Goal: Information Seeking & Learning: Check status

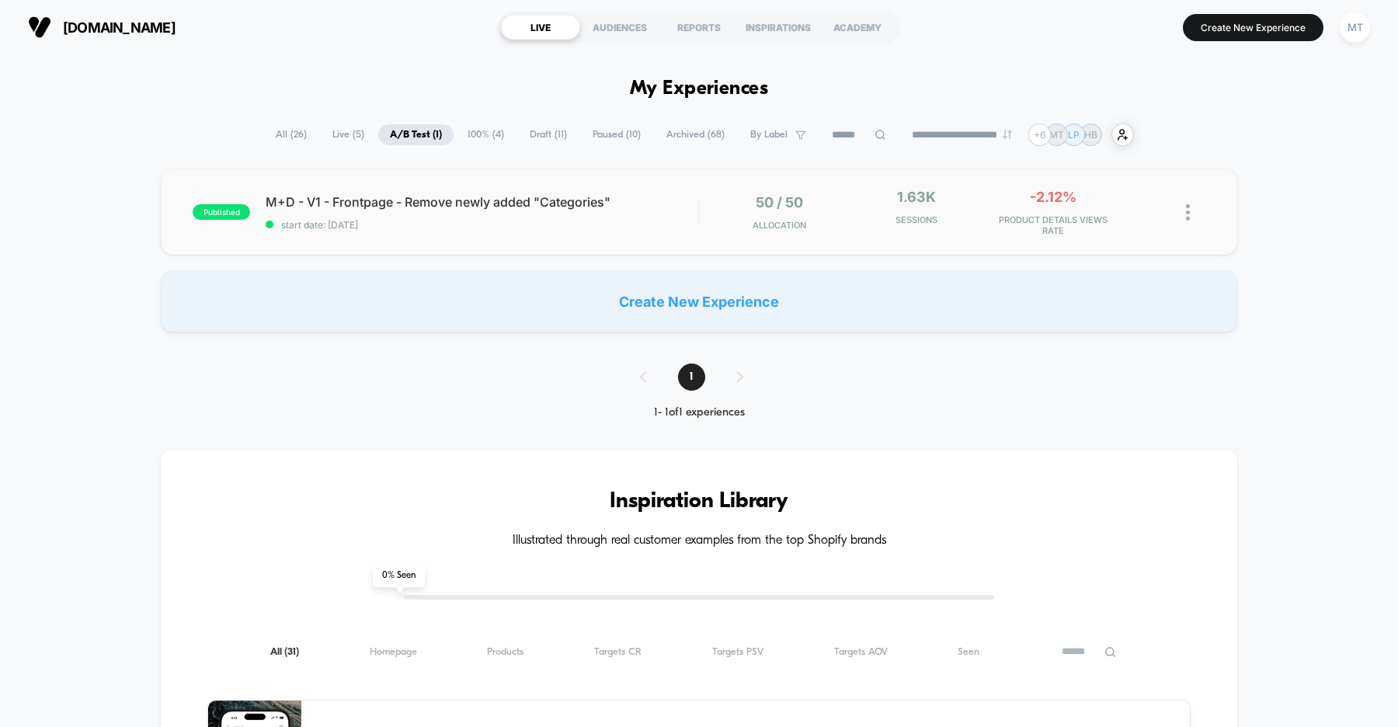
click at [536, 237] on div "published M+D - V1 - Frontpage - Remove newly added "Categories" start date: 8/…" at bounding box center [699, 211] width 1076 height 85
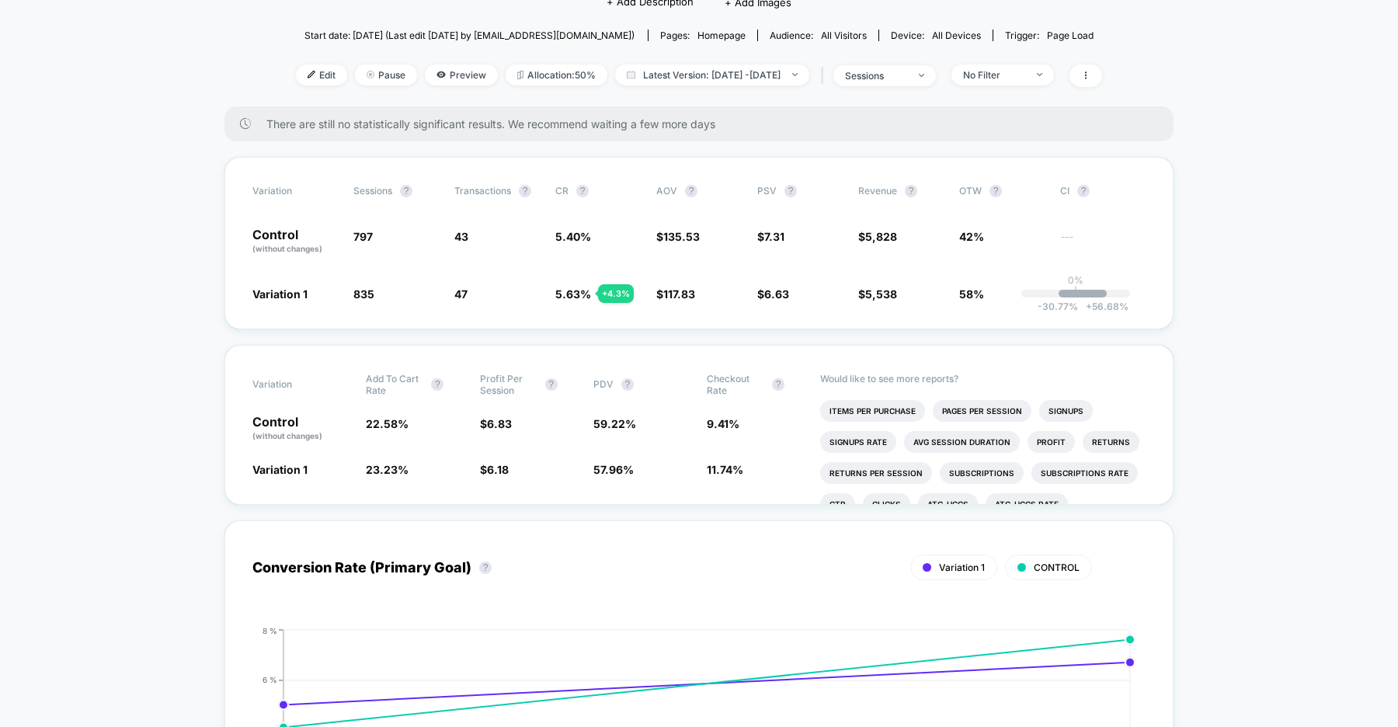
scroll to position [195, 0]
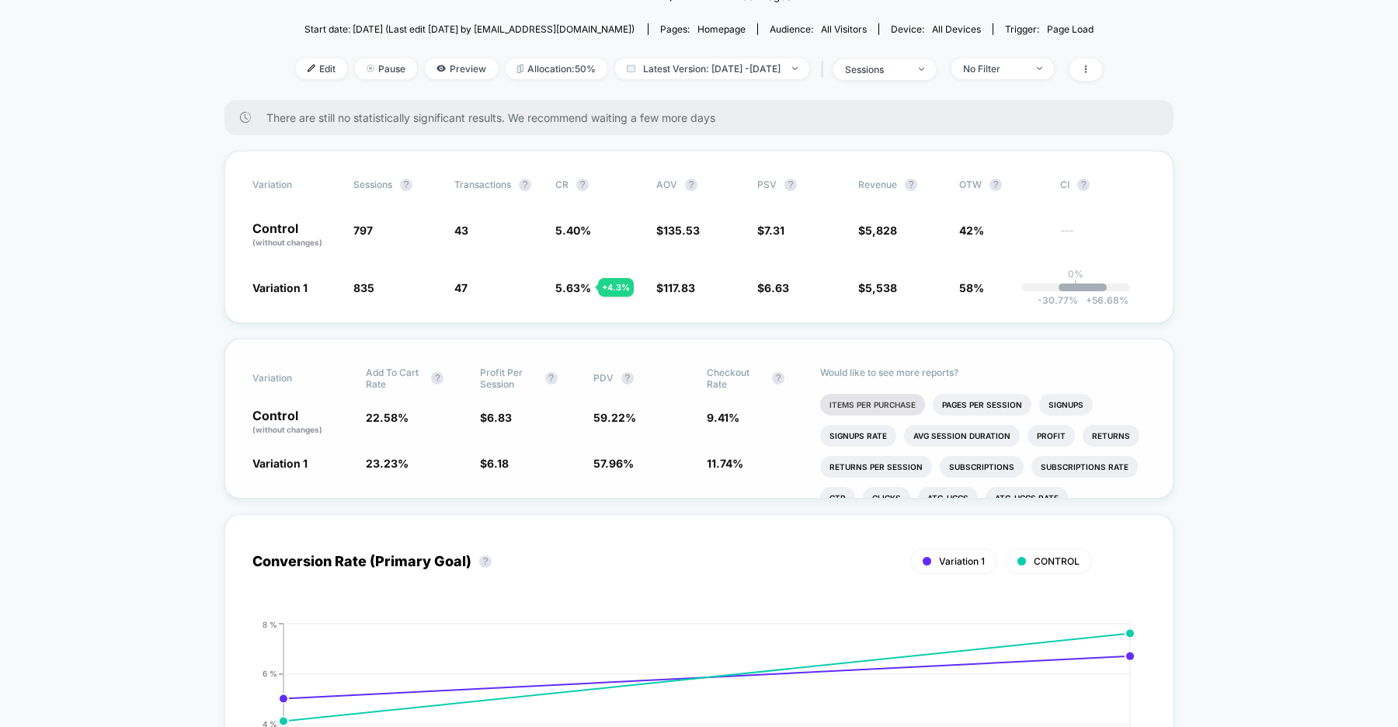
click at [866, 404] on li "Items Per Purchase" at bounding box center [872, 405] width 105 height 22
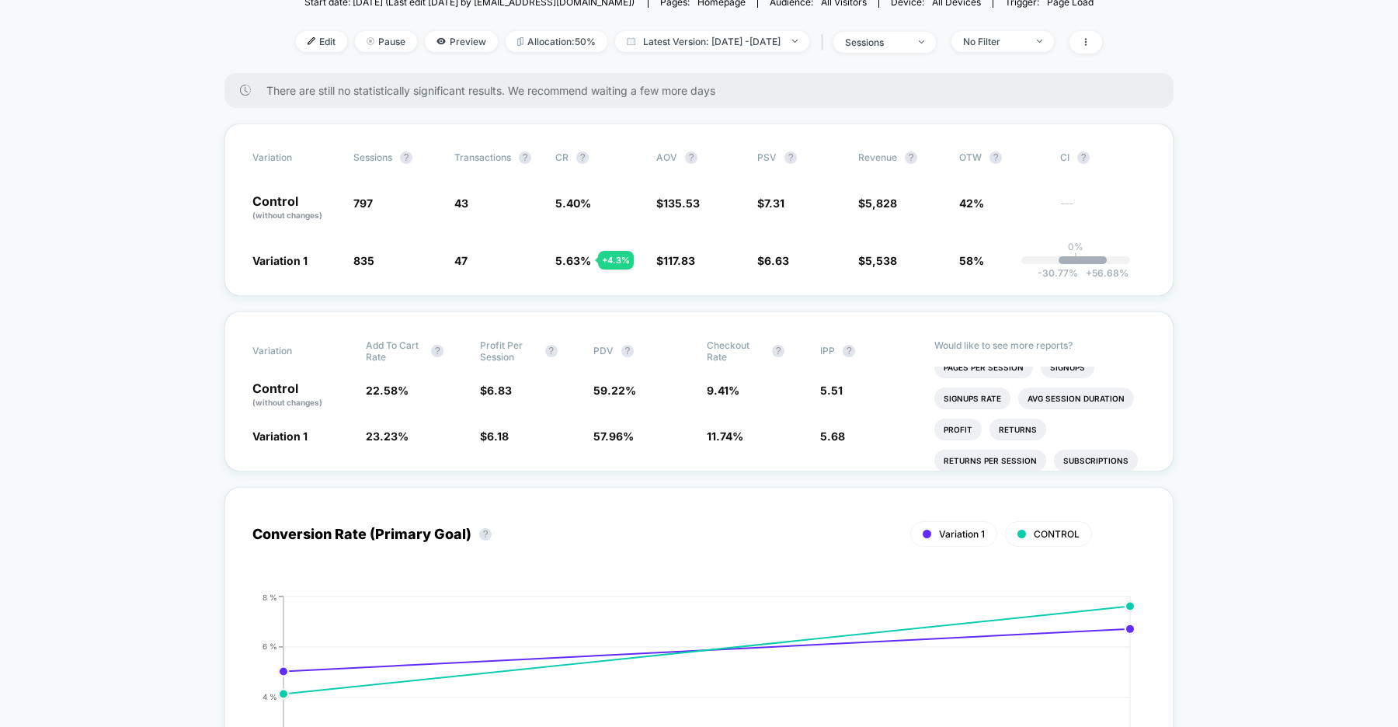
scroll to position [0, 0]
click at [1059, 411] on li "Avg Session Duration" at bounding box center [1076, 409] width 116 height 22
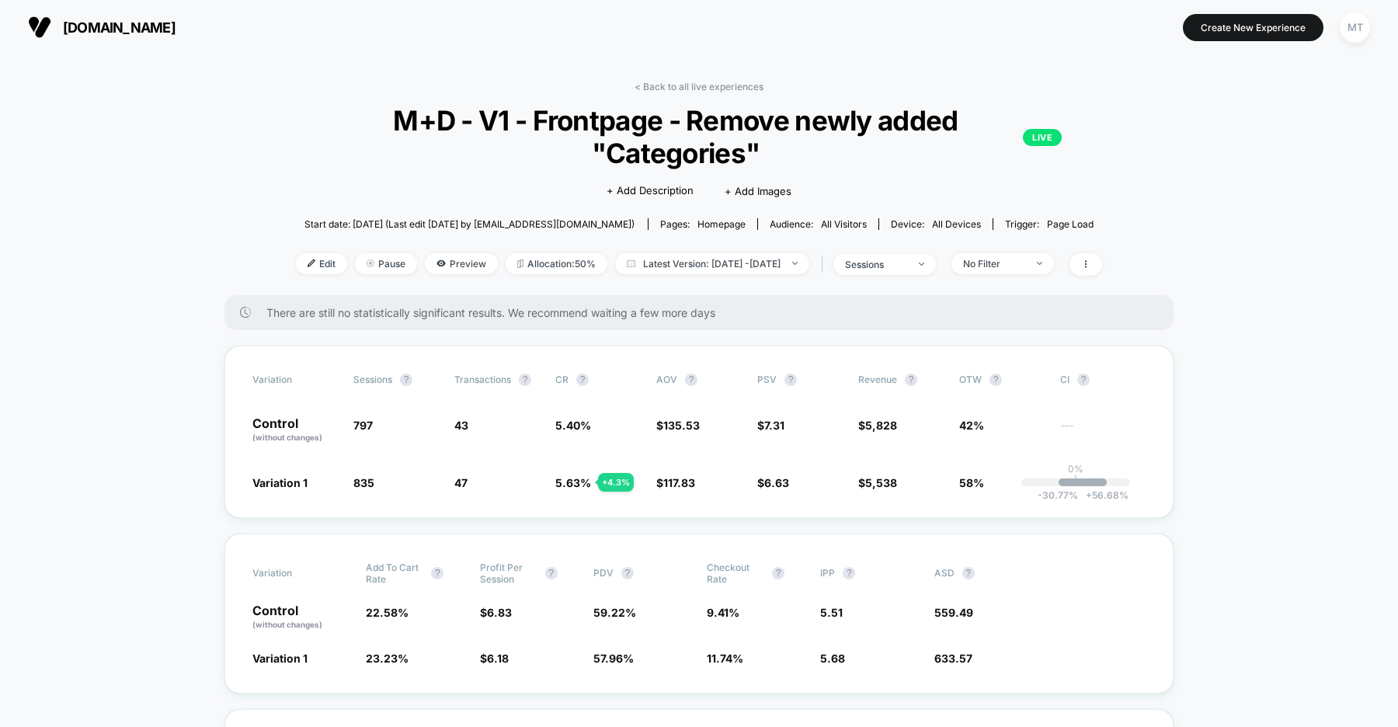
click at [148, 18] on button "us.organicbasics.com" at bounding box center [101, 27] width 157 height 25
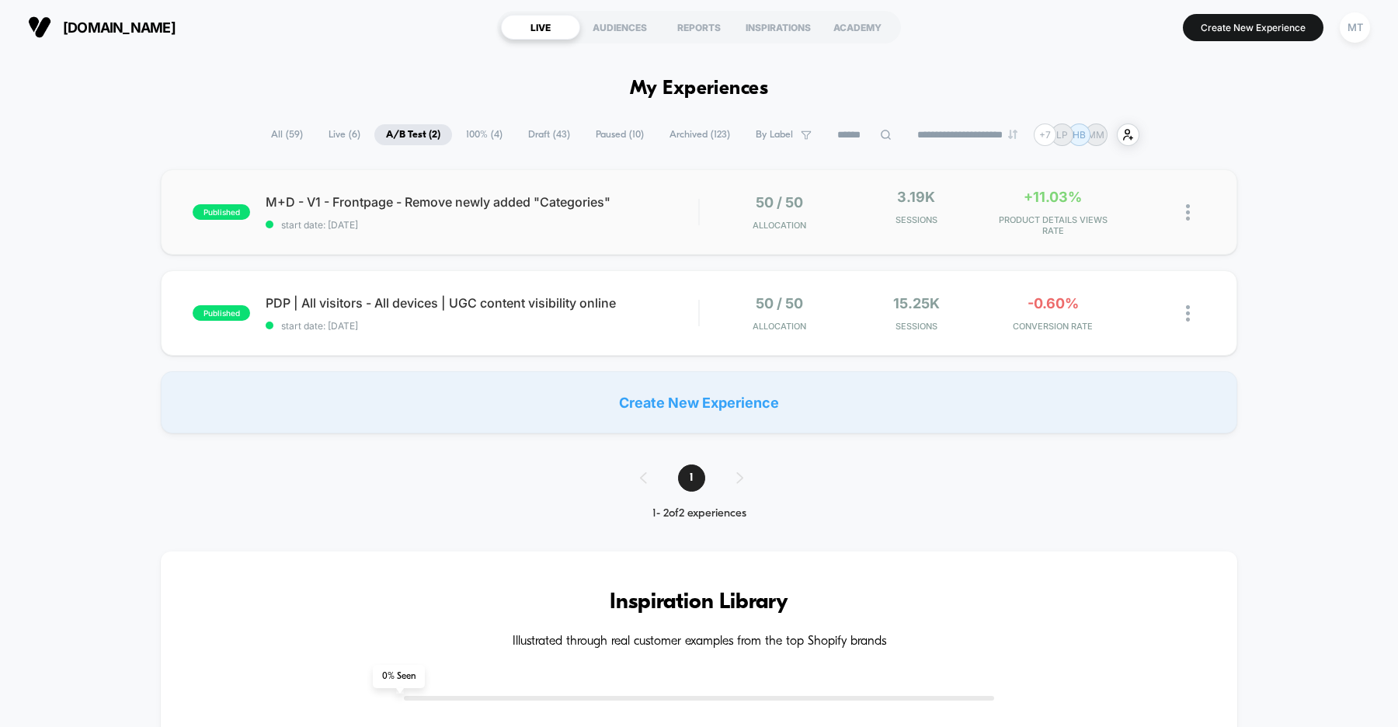
click at [521, 238] on div "published M+D - V1 - Frontpage - Remove newly added "Categories" start date: [D…" at bounding box center [699, 211] width 1076 height 85
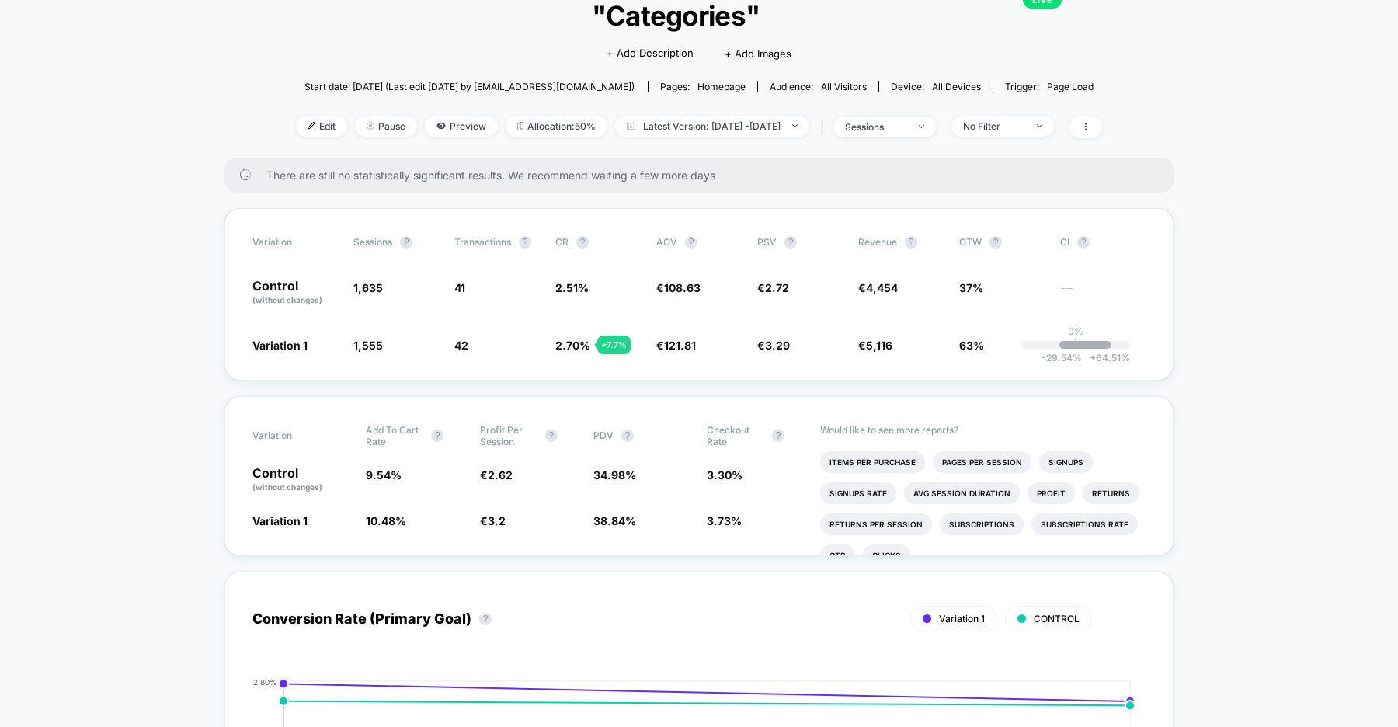
scroll to position [141, 0]
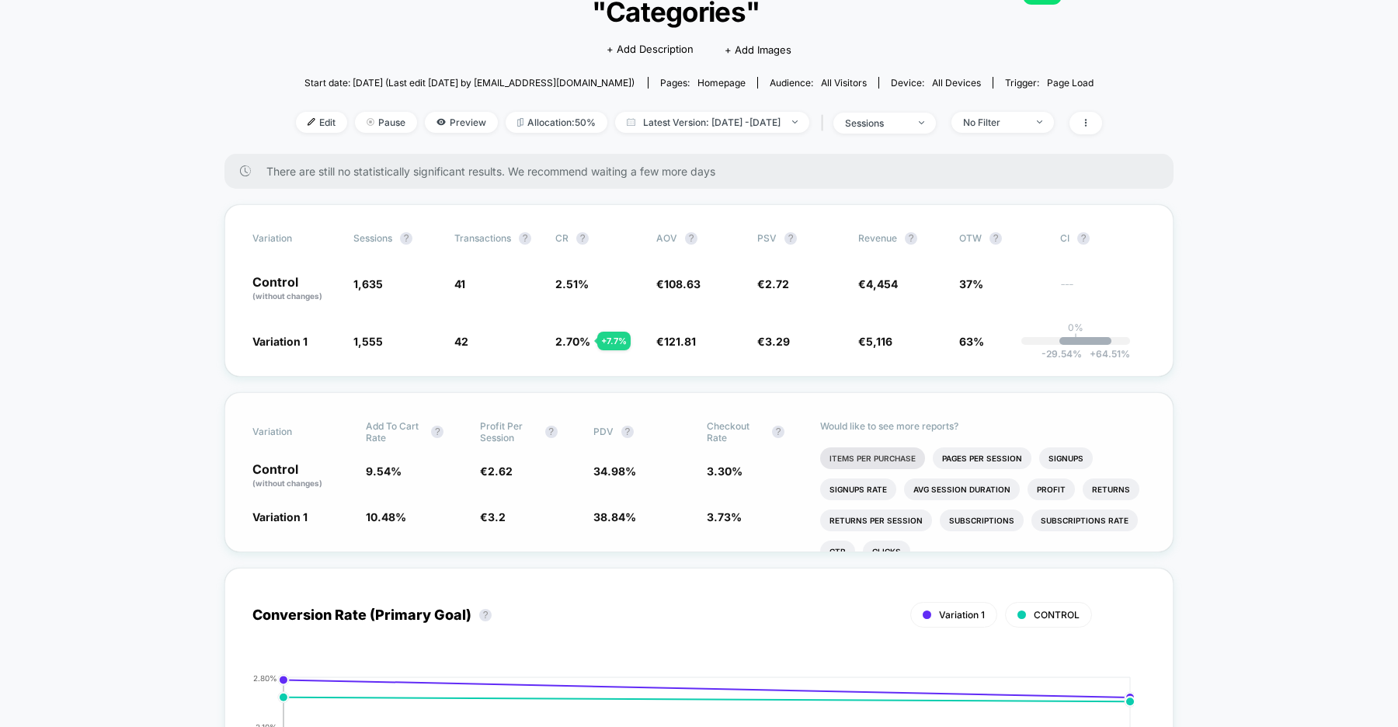
click at [870, 456] on li "Items Per Purchase" at bounding box center [872, 458] width 105 height 22
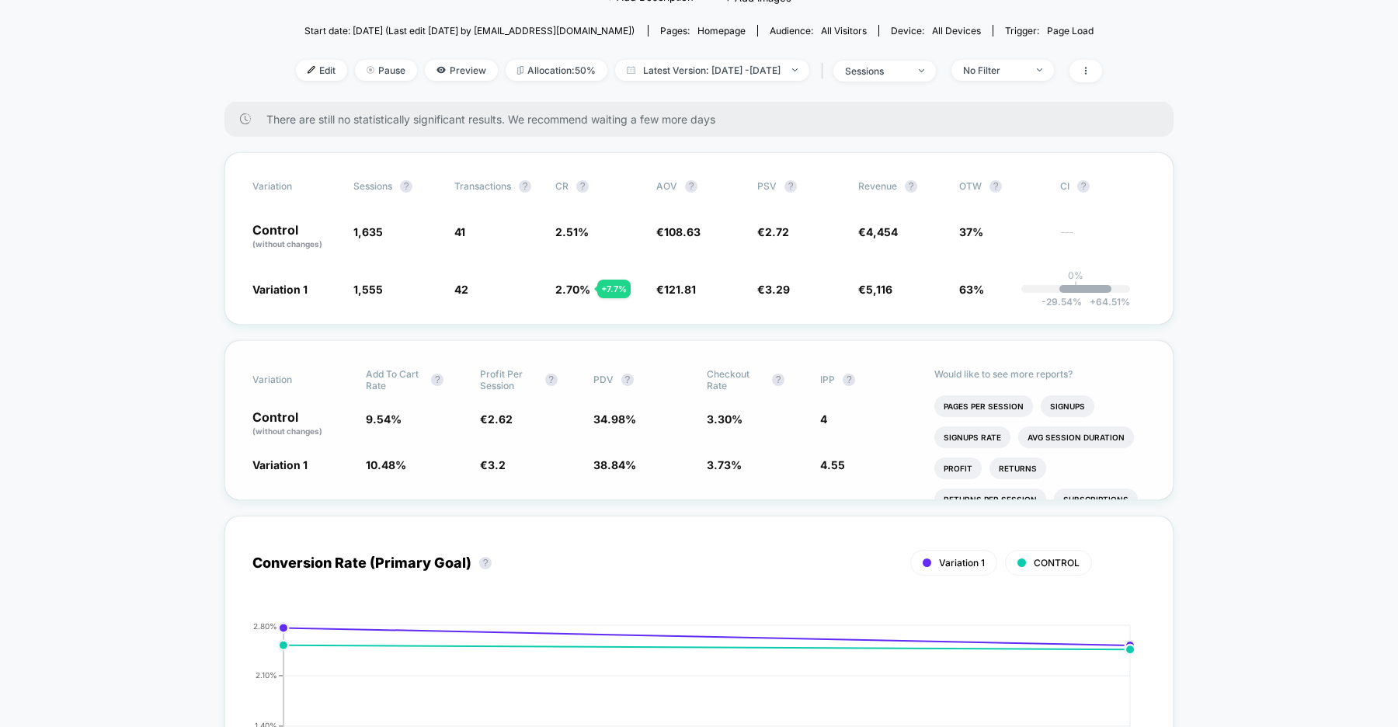
scroll to position [201, 0]
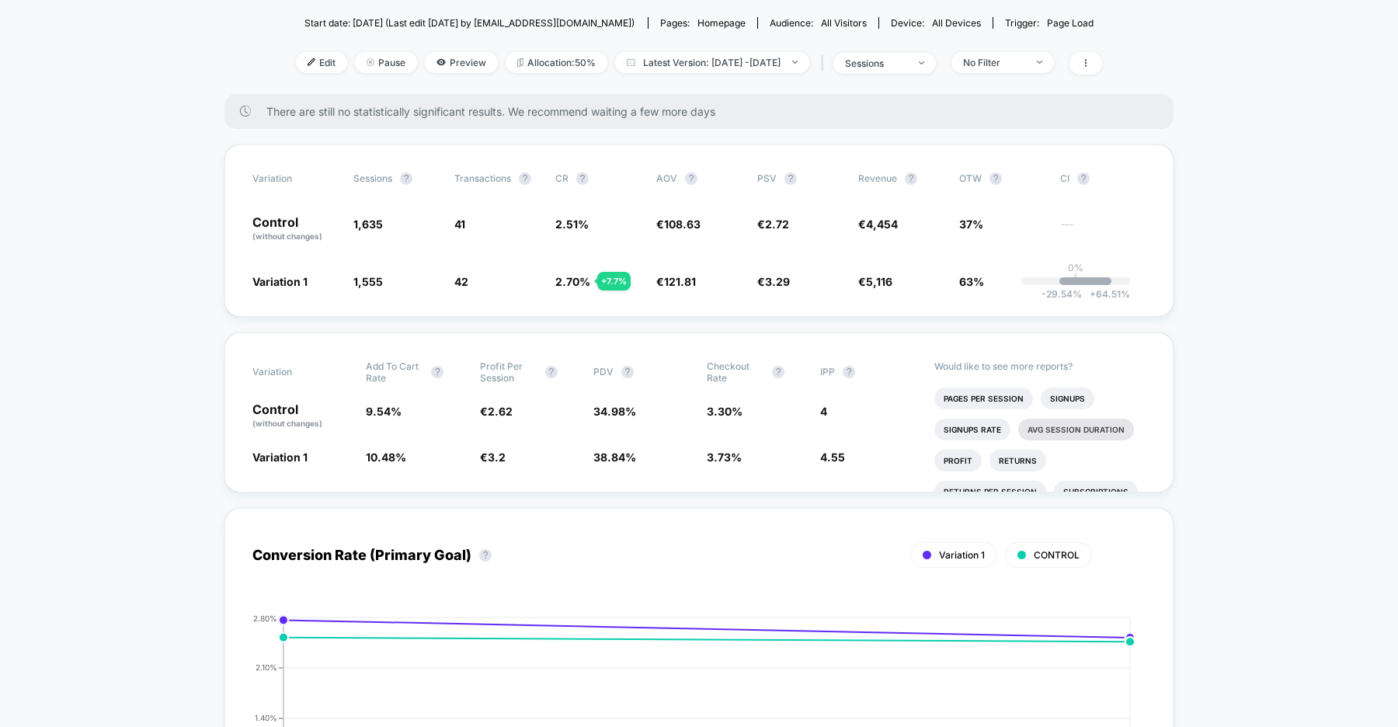
click at [1050, 418] on li "Avg Session Duration" at bounding box center [1076, 429] width 116 height 22
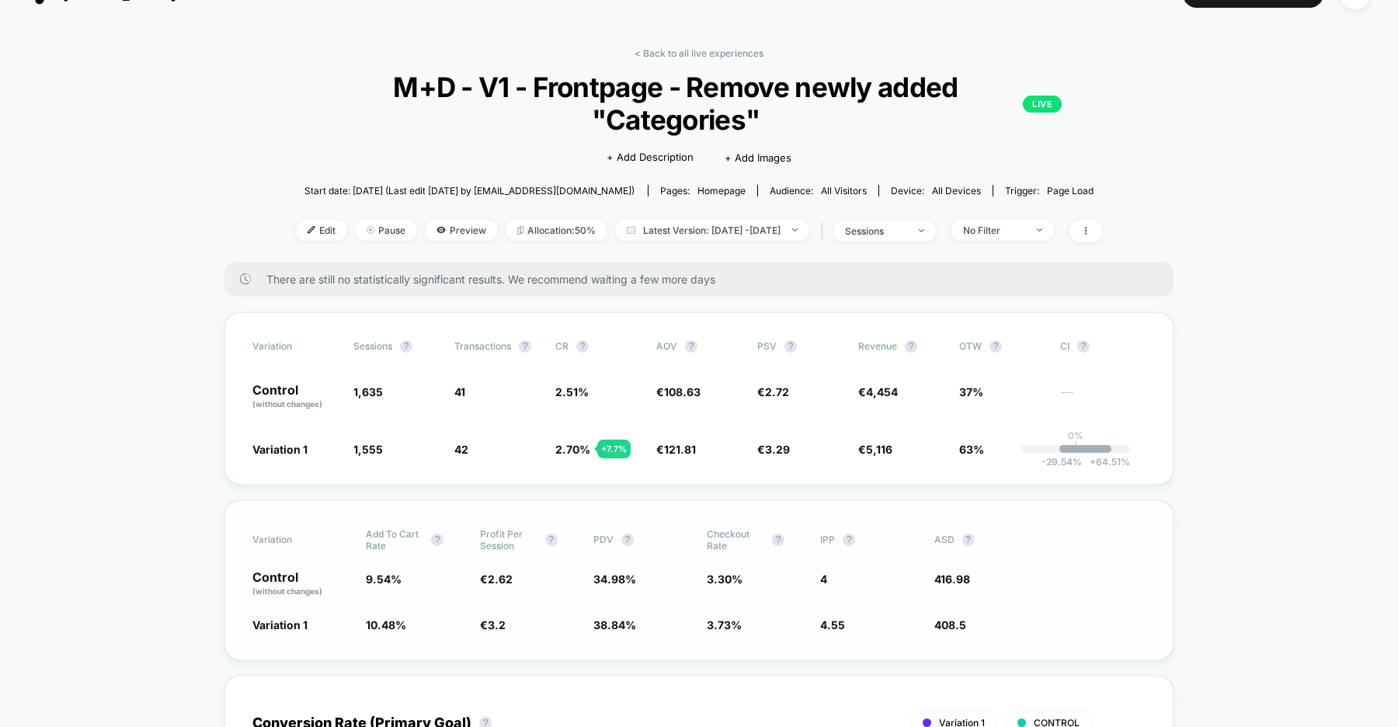
scroll to position [0, 0]
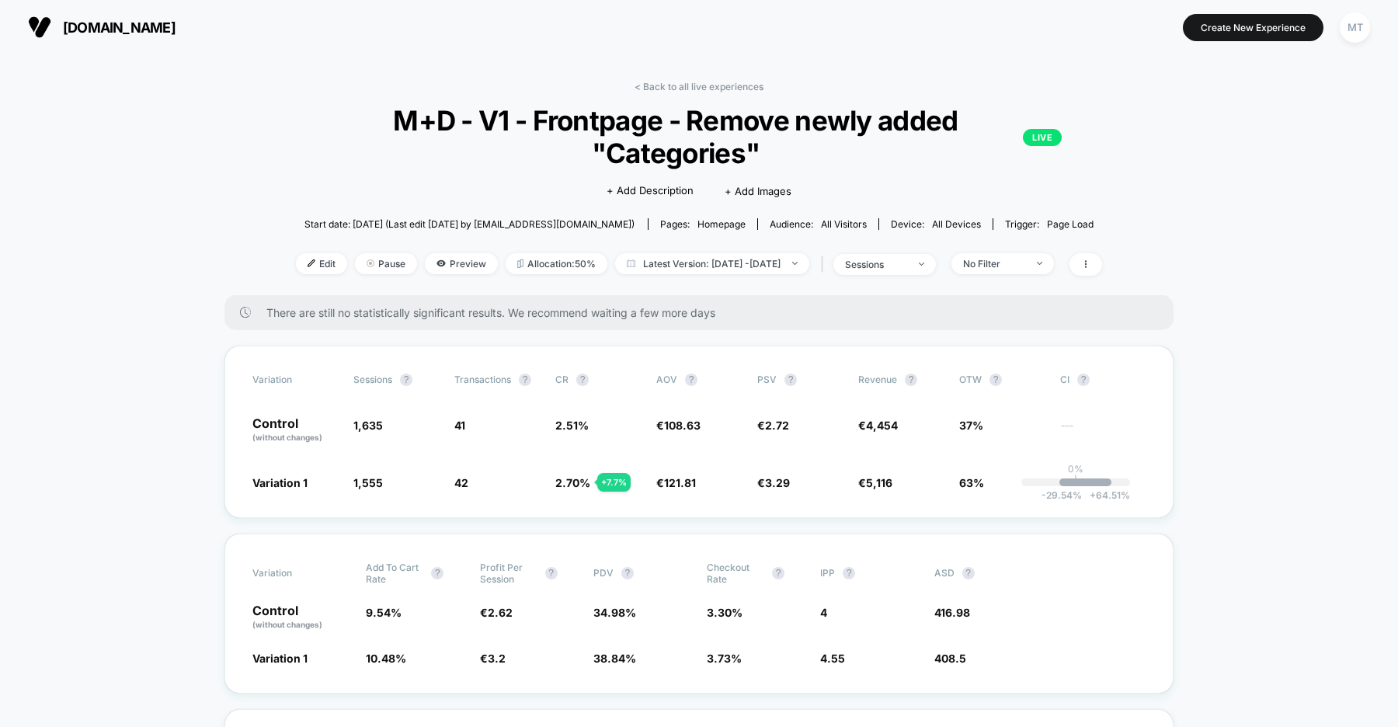
click at [168, 28] on span "[DOMAIN_NAME]" at bounding box center [119, 27] width 113 height 16
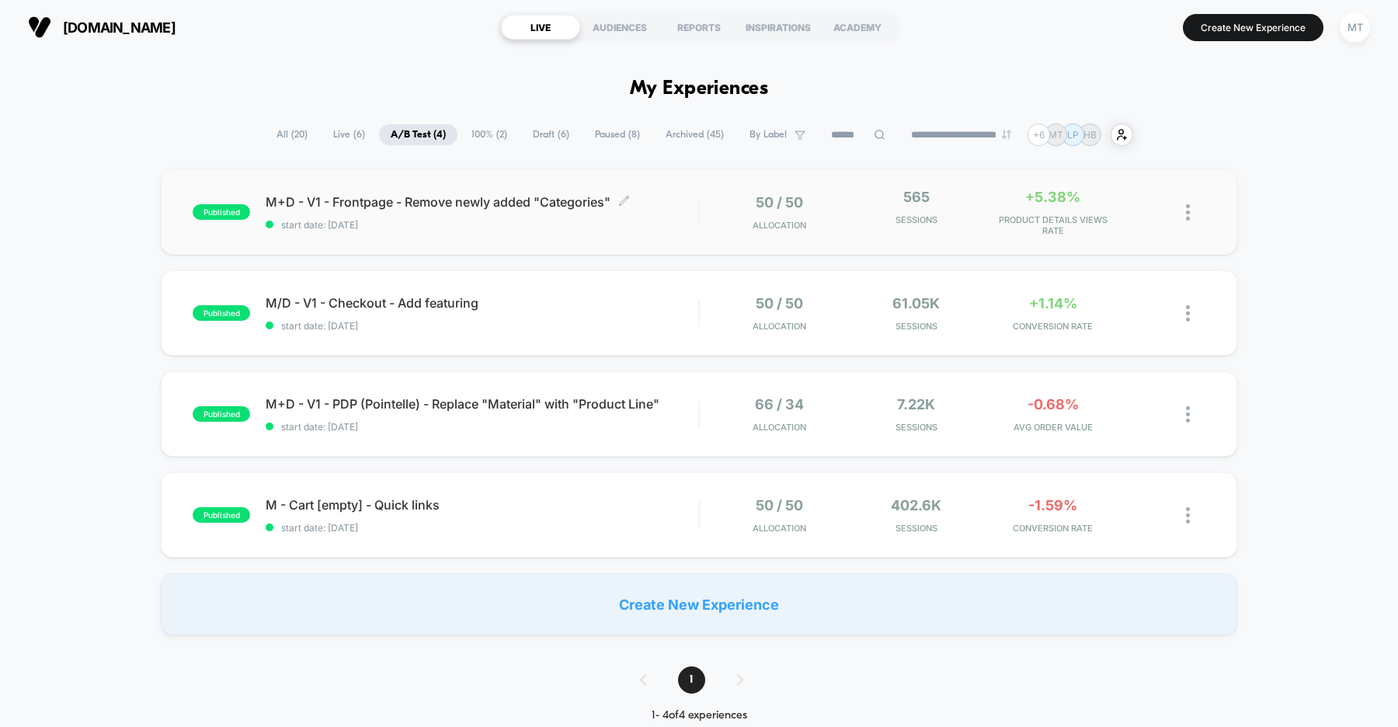
click at [558, 227] on span "start date: [DATE]" at bounding box center [482, 225] width 432 height 12
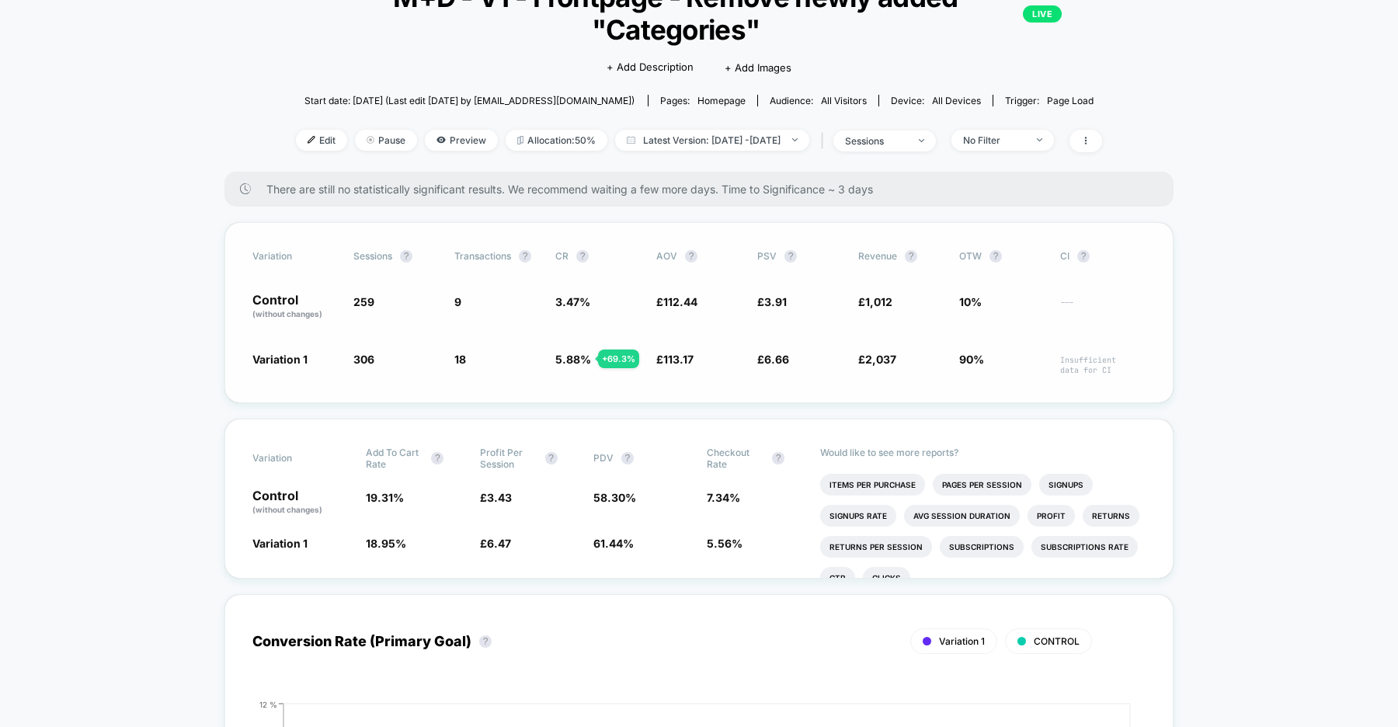
scroll to position [204, 0]
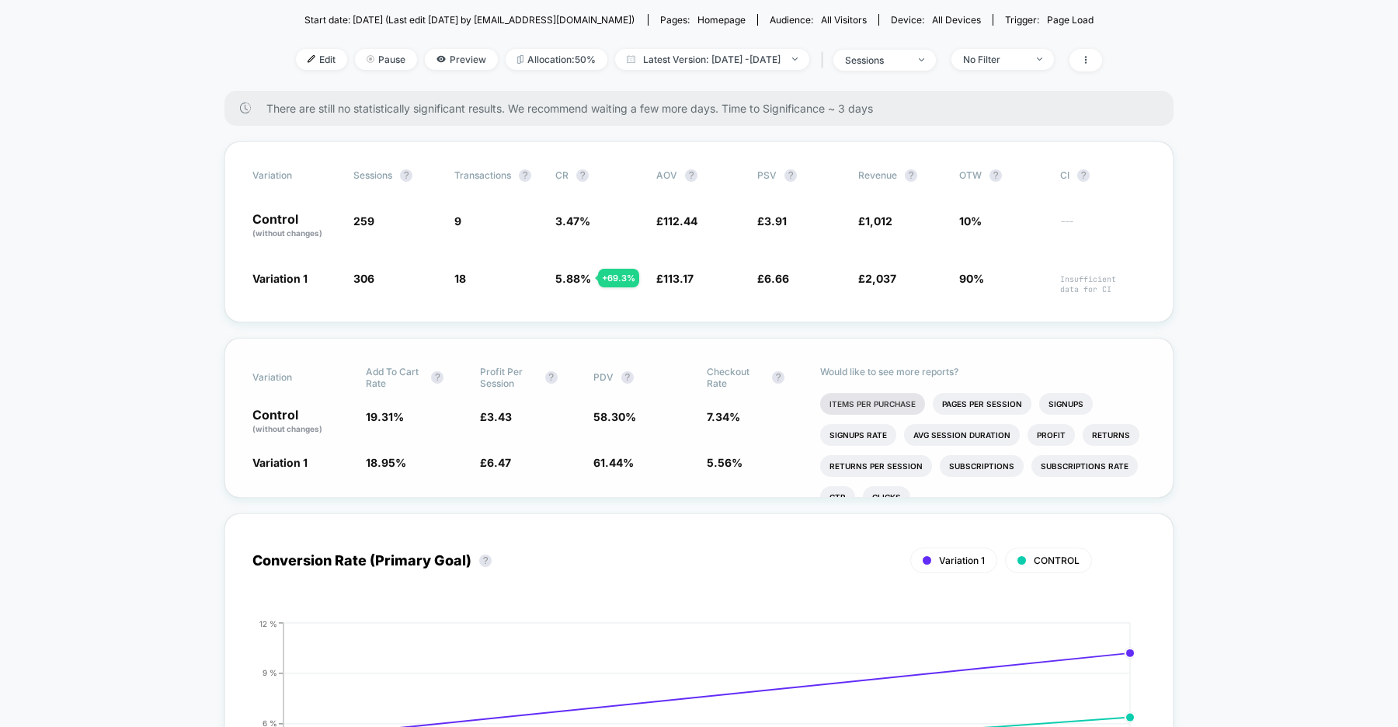
click at [887, 402] on li "Items Per Purchase" at bounding box center [872, 404] width 105 height 22
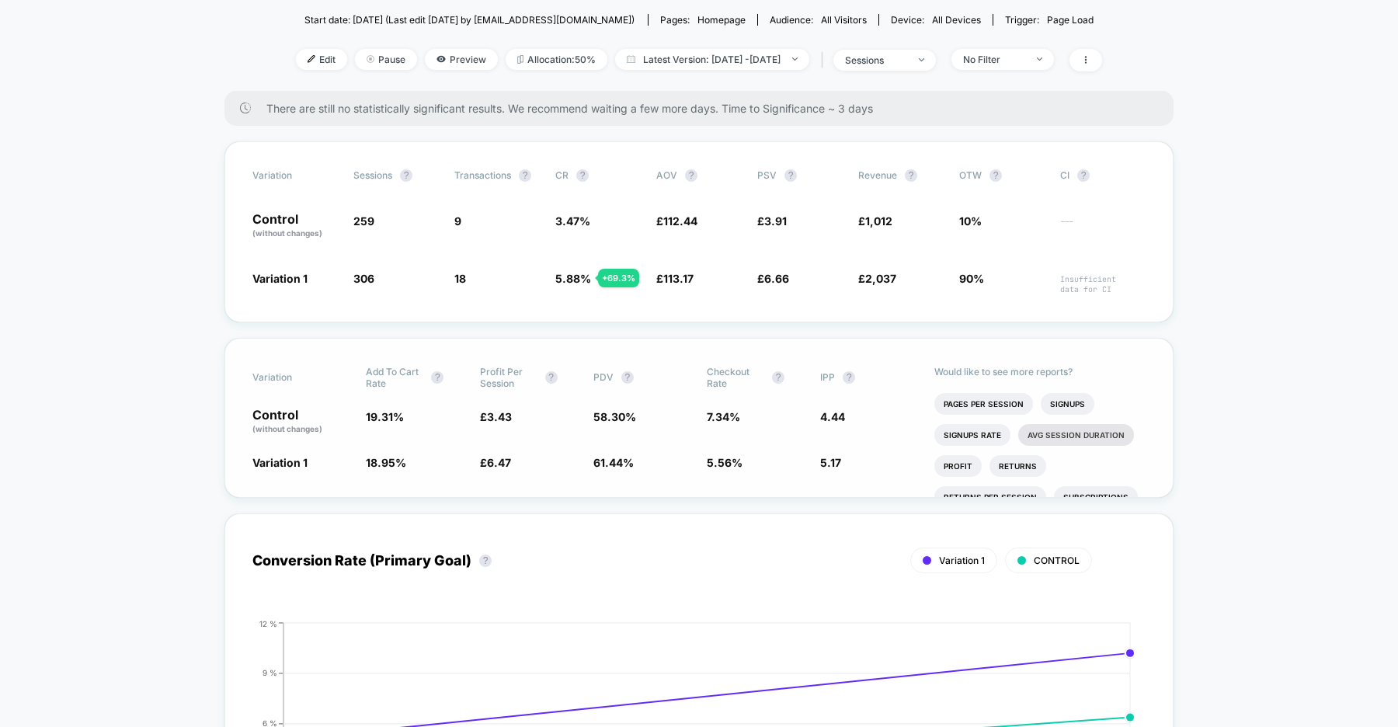
click at [1039, 426] on li "Avg Session Duration" at bounding box center [1076, 435] width 116 height 22
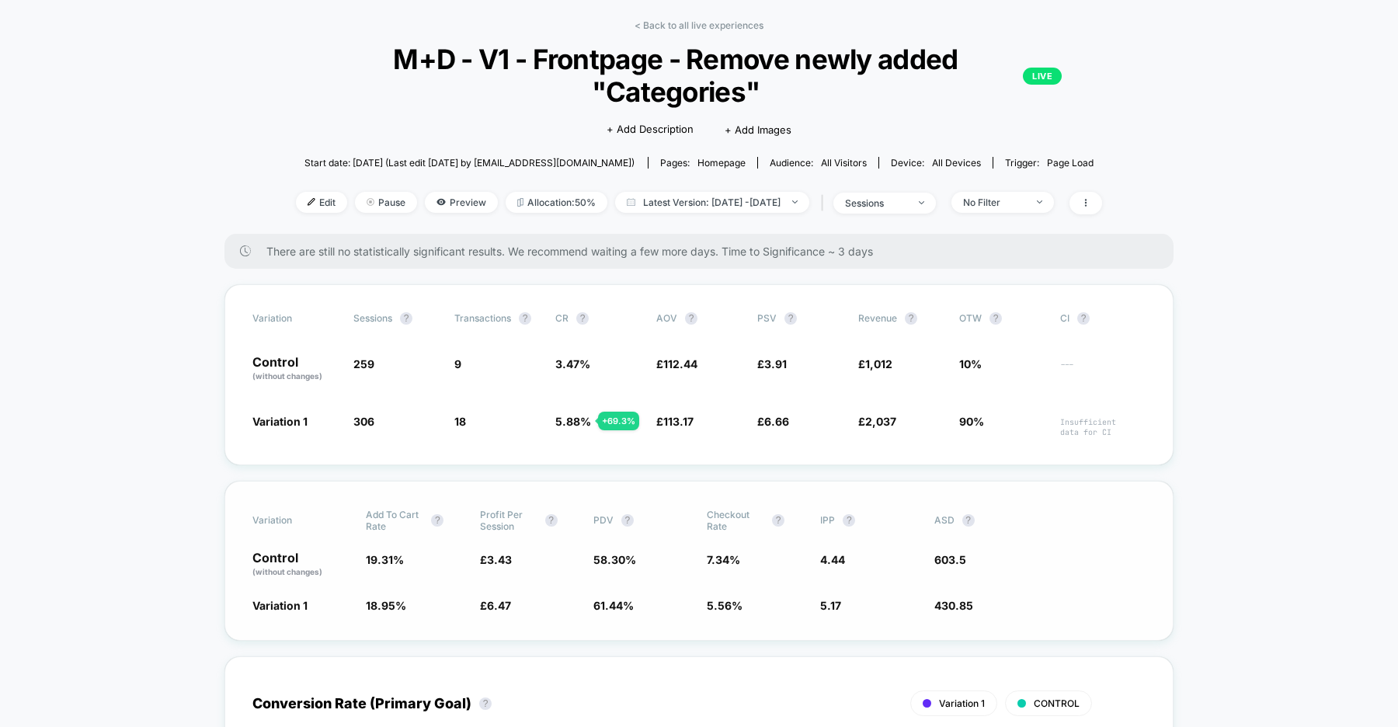
scroll to position [0, 0]
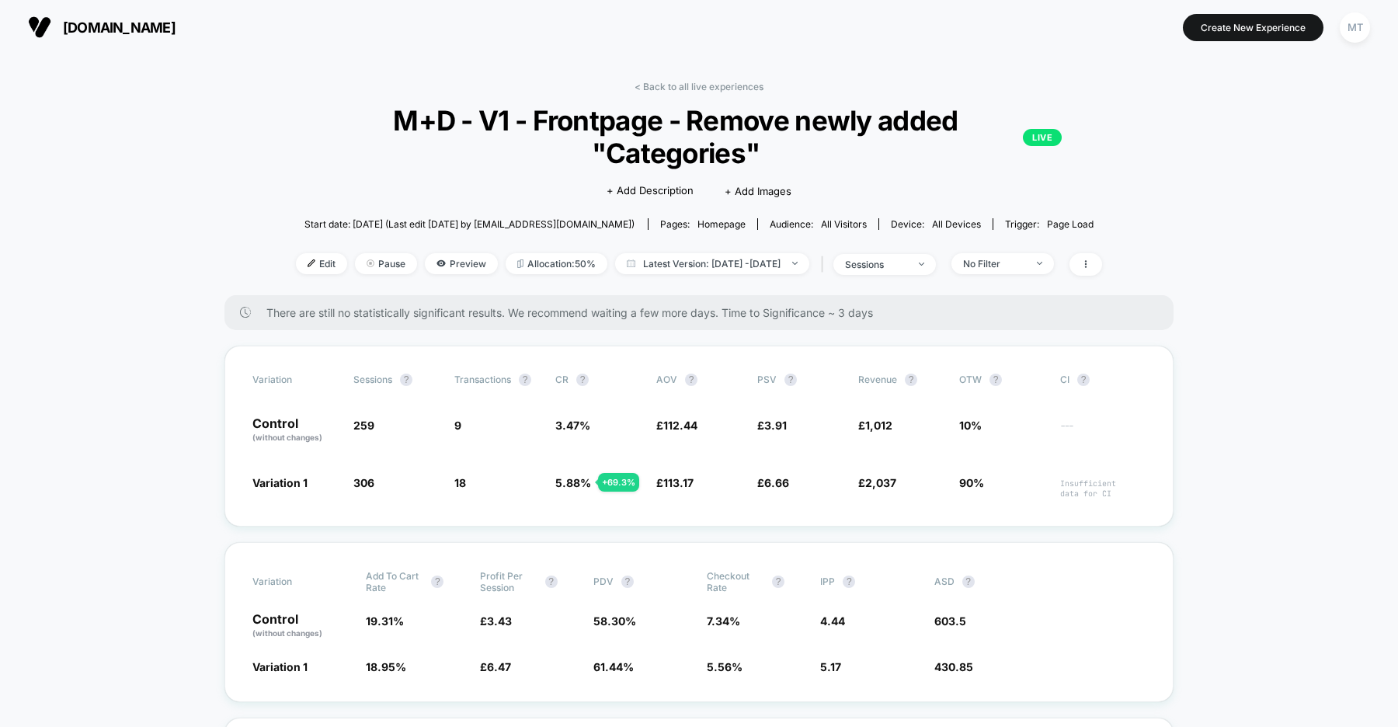
click at [175, 28] on span "uk.organicbasics.com" at bounding box center [119, 27] width 113 height 16
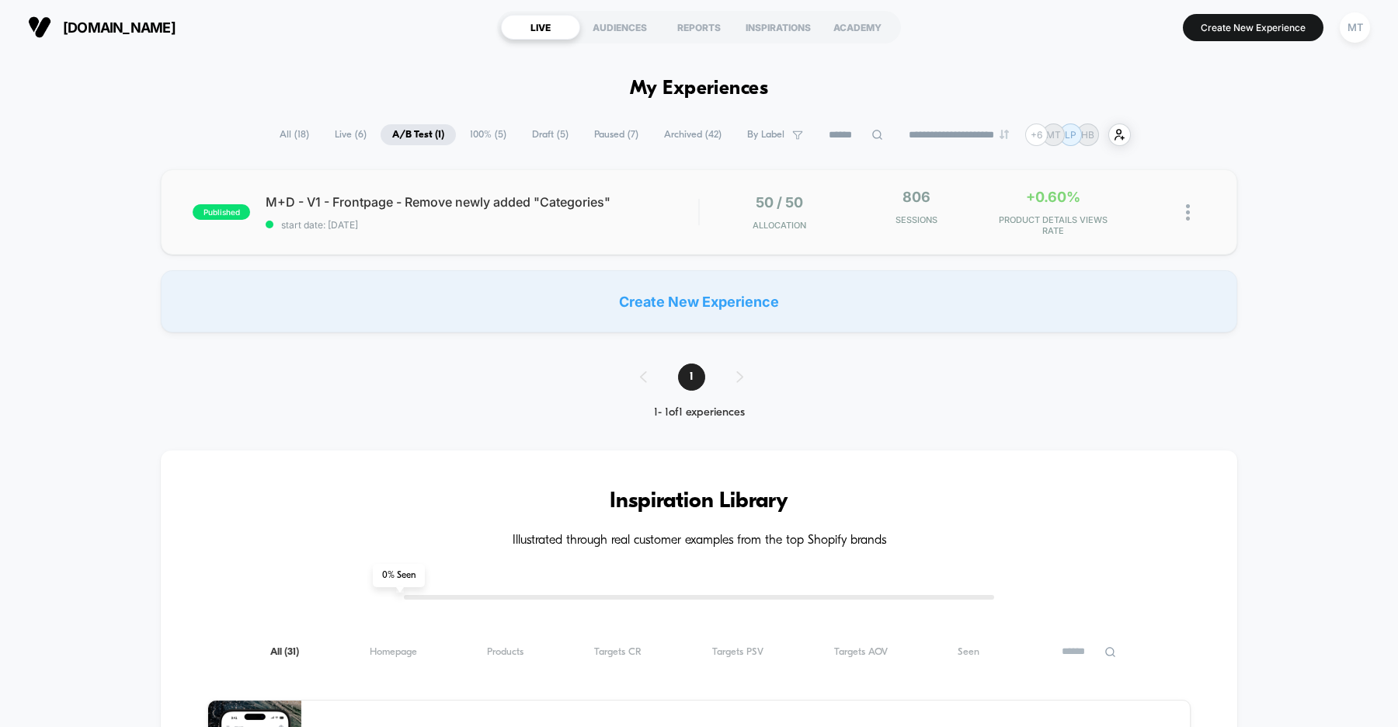
click at [524, 232] on div "published M+D - V1 - Frontpage - Remove newly added "Categories" start date: 8/…" at bounding box center [699, 211] width 1076 height 85
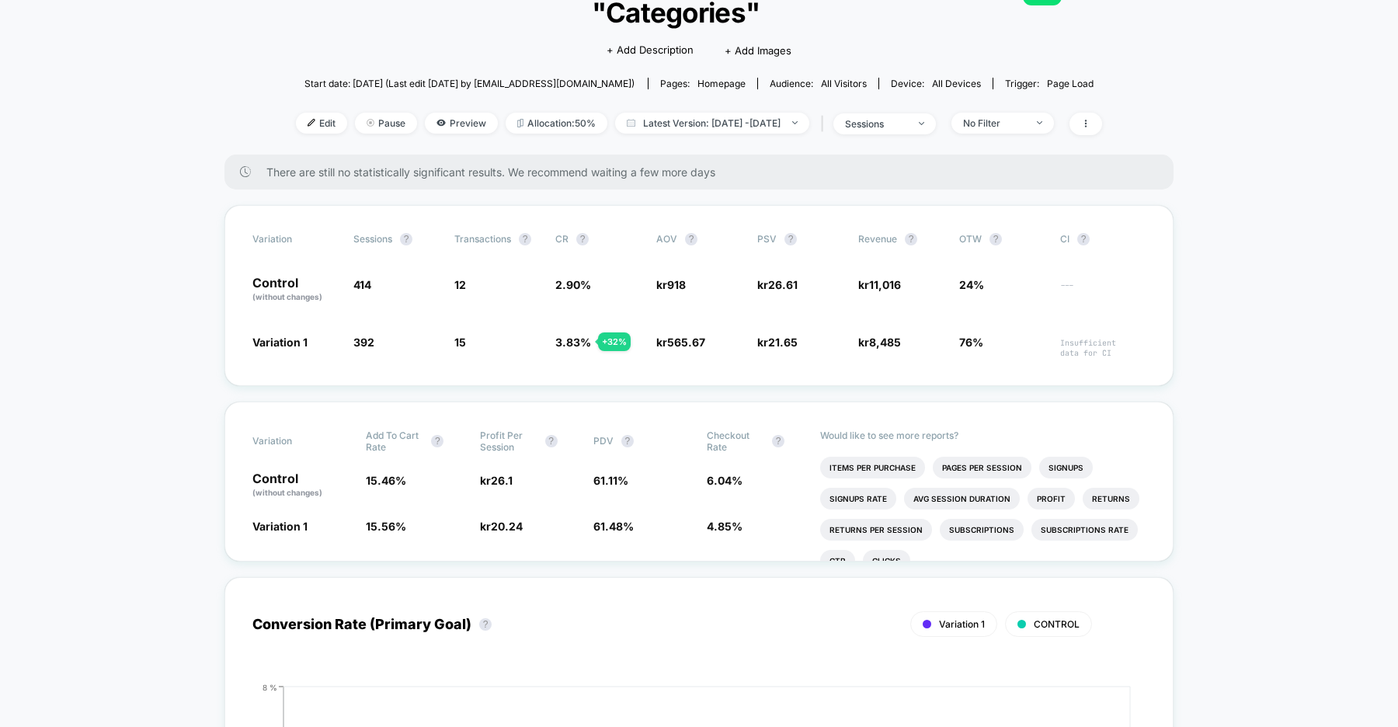
scroll to position [152, 0]
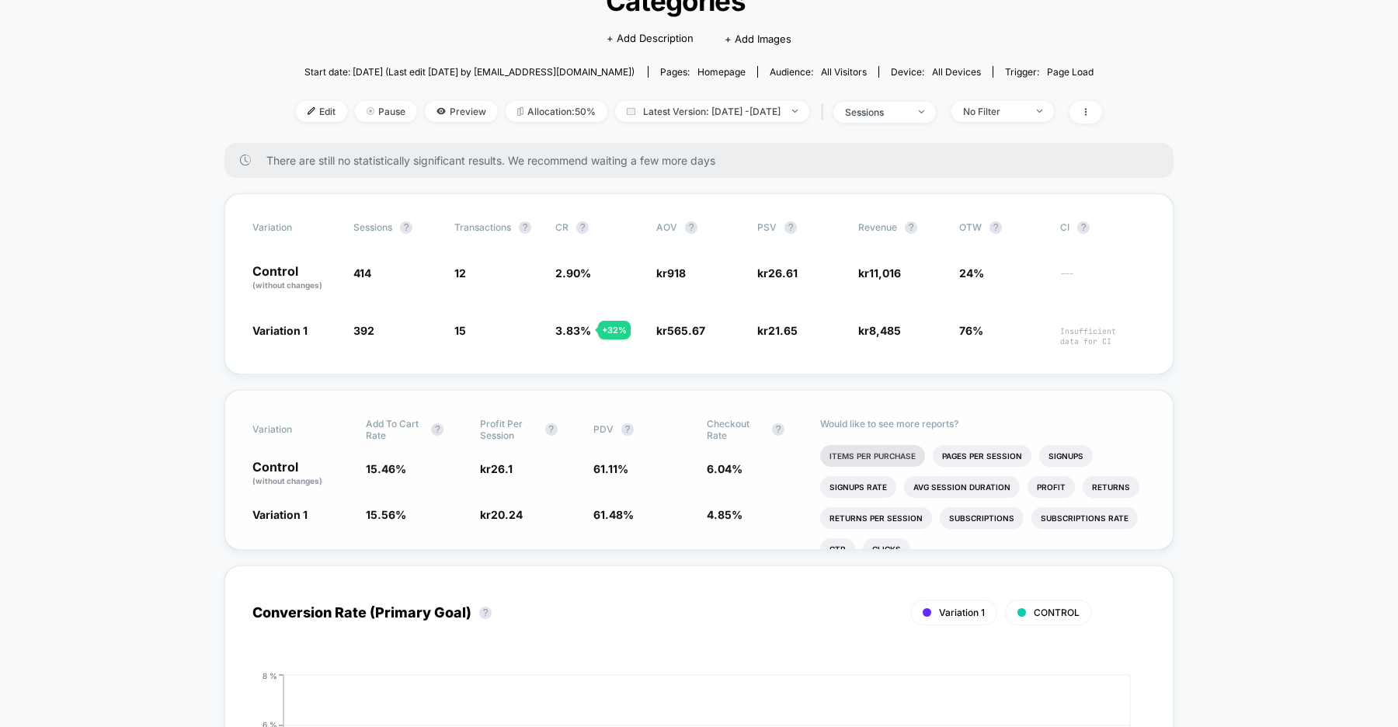
click at [870, 452] on li "Items Per Purchase" at bounding box center [872, 456] width 105 height 22
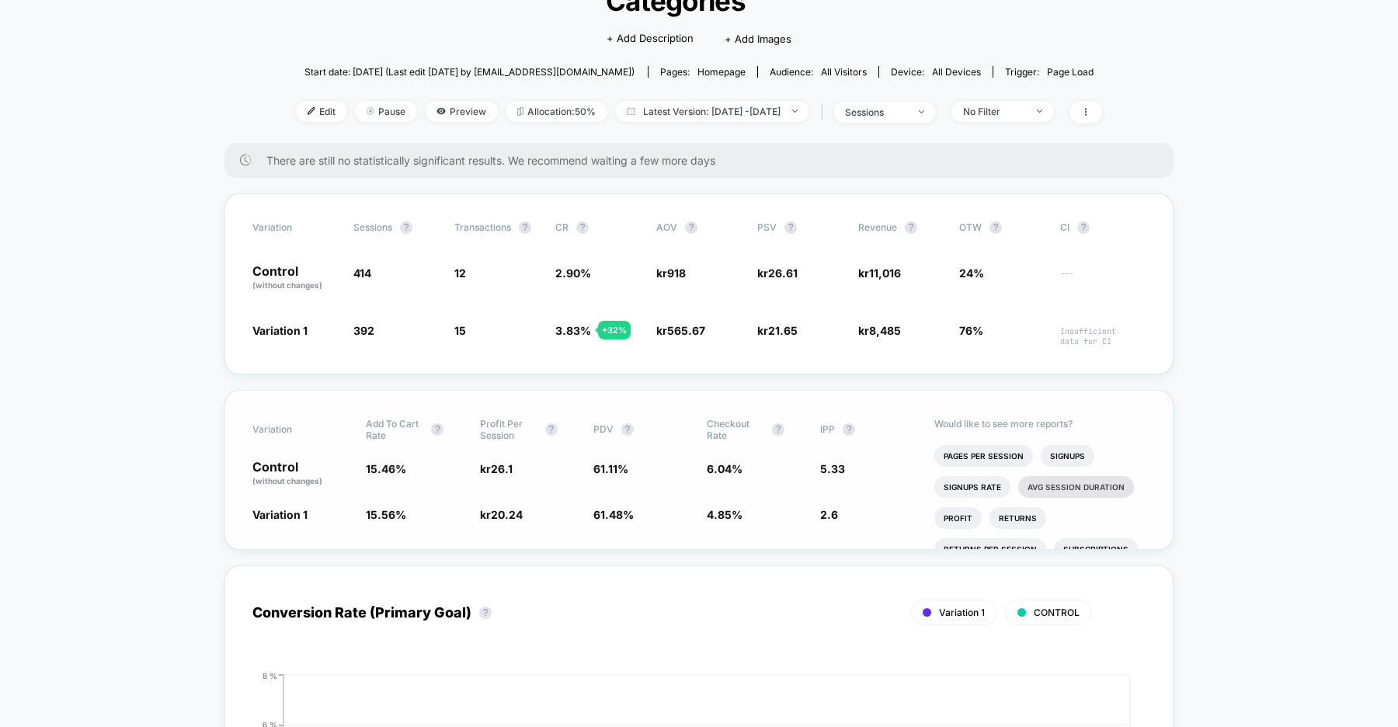
click at [1036, 480] on li "Avg Session Duration" at bounding box center [1076, 487] width 116 height 22
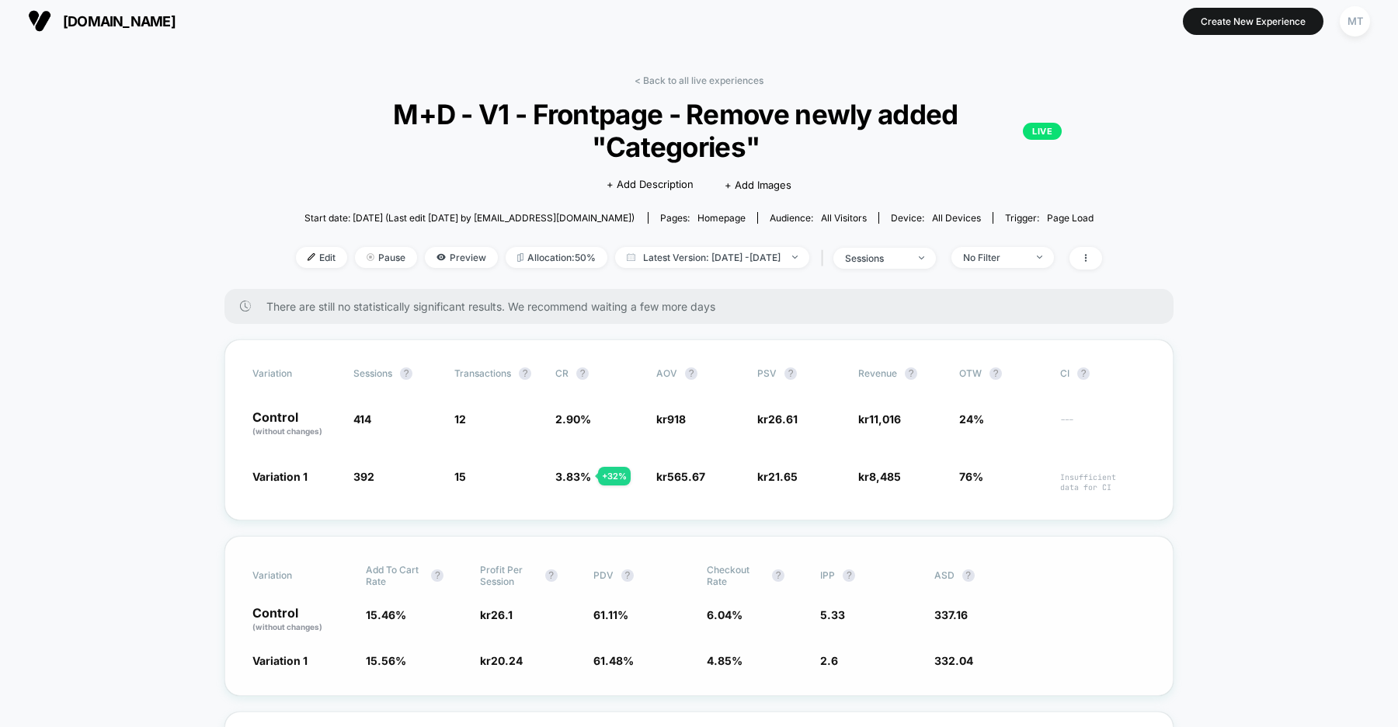
scroll to position [0, 0]
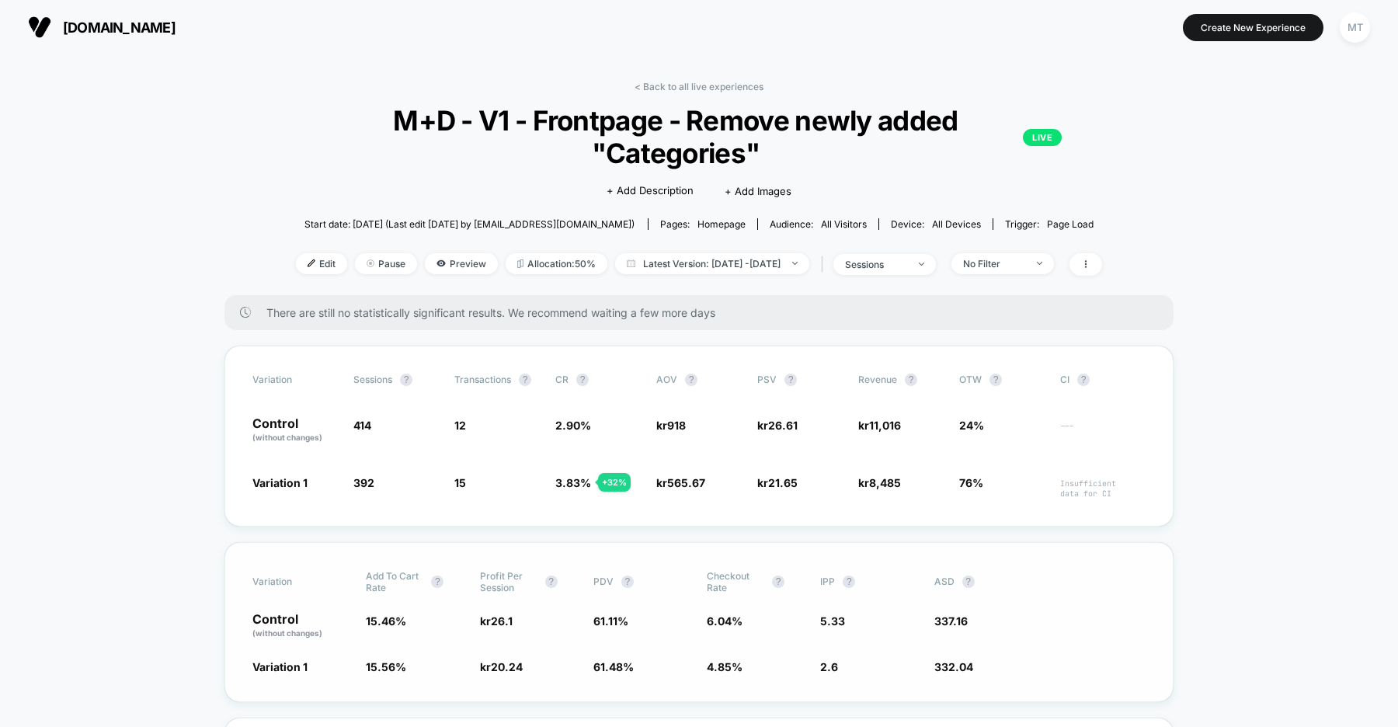
click at [175, 21] on span "dk.organicbasics.com" at bounding box center [119, 27] width 113 height 16
